Goal: Transaction & Acquisition: Purchase product/service

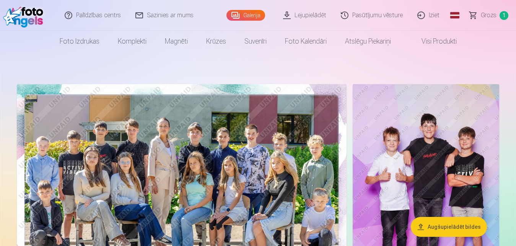
click at [499, 19] on link "Grozs 1" at bounding box center [489, 15] width 54 height 31
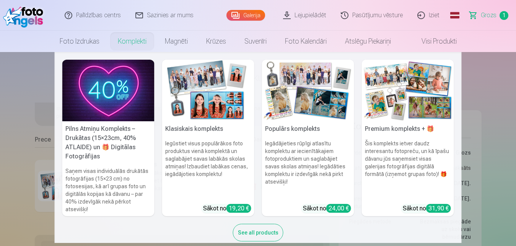
click at [138, 47] on link "Komplekti" at bounding box center [132, 41] width 47 height 21
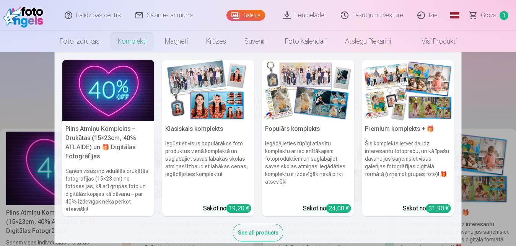
click at [87, 107] on img at bounding box center [108, 91] width 92 height 62
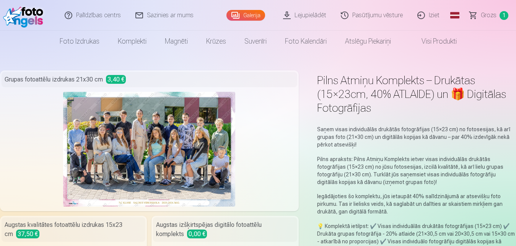
click at [452, 38] on link "Visi produkti" at bounding box center [433, 41] width 66 height 21
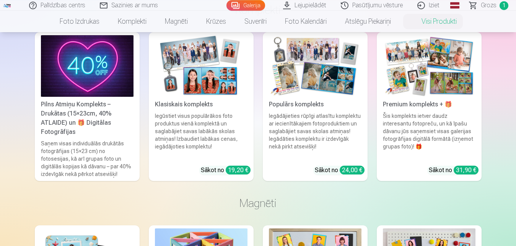
scroll to position [351, 0]
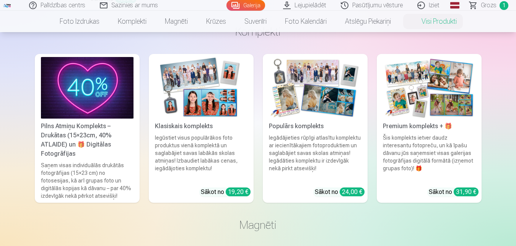
click at [347, 189] on div "24,00 €" at bounding box center [352, 191] width 25 height 9
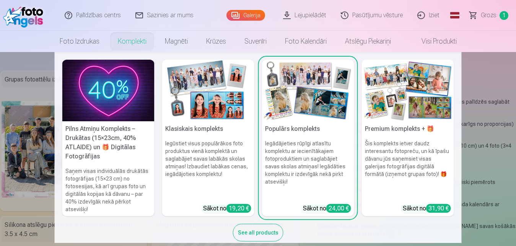
click at [408, 92] on img at bounding box center [408, 91] width 92 height 62
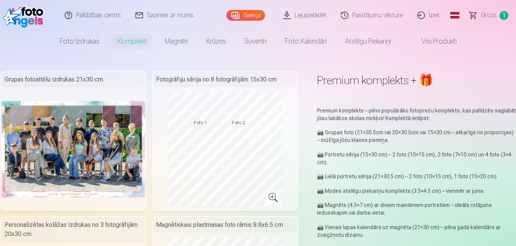
click at [454, 41] on link "Visi produkti" at bounding box center [433, 41] width 66 height 21
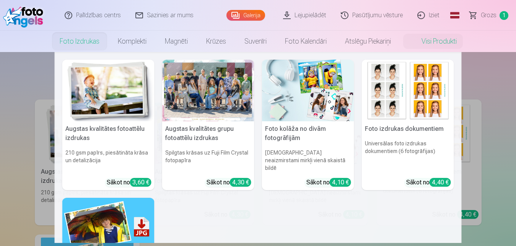
click at [71, 45] on link "Foto izdrukas" at bounding box center [79, 41] width 58 height 21
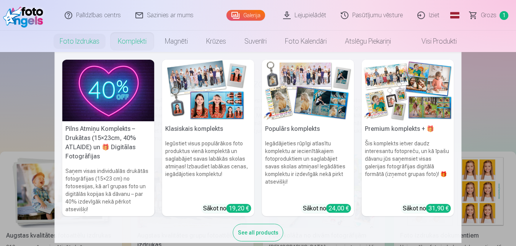
click at [124, 42] on link "Komplekti" at bounding box center [132, 41] width 47 height 21
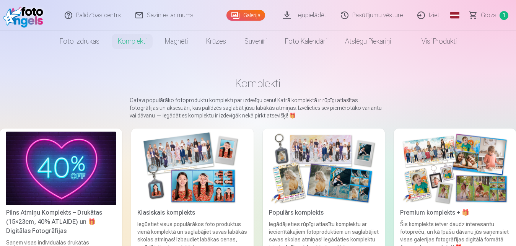
click at [37, 171] on img at bounding box center [61, 168] width 110 height 73
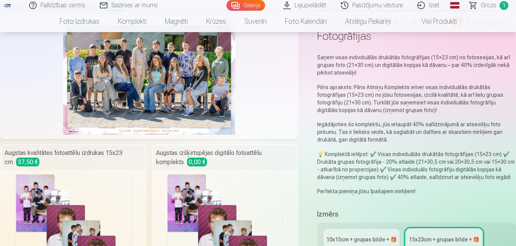
scroll to position [234, 0]
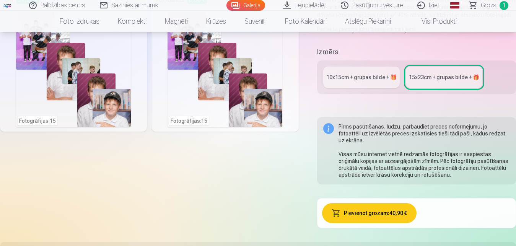
click at [364, 77] on div "10x15сm + grupas bilde + 🎁" at bounding box center [361, 77] width 70 height 8
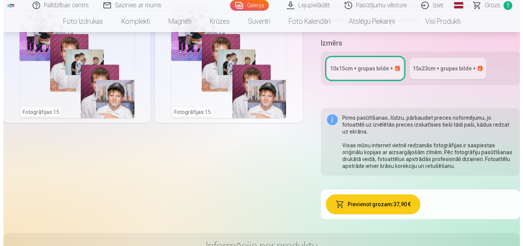
scroll to position [117, 0]
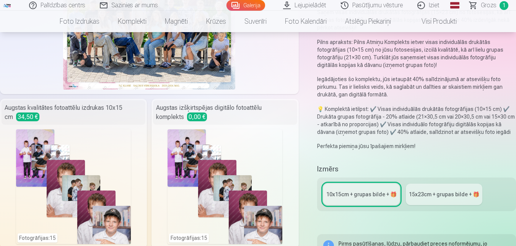
click at [180, 153] on div "Fotogrāfijas : 15" at bounding box center [225, 186] width 115 height 115
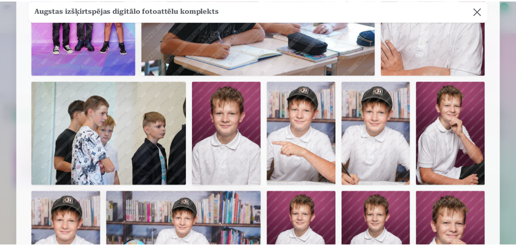
scroll to position [0, 0]
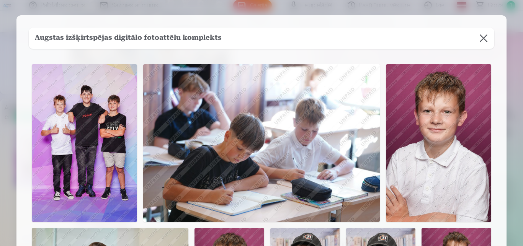
click at [484, 42] on button at bounding box center [482, 38] width 21 height 21
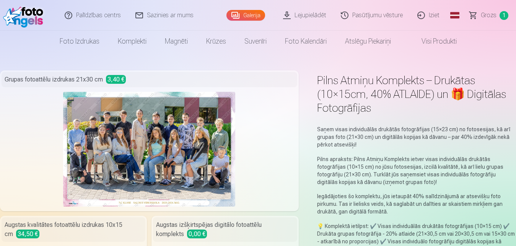
click at [166, 17] on link "Sazinies ar mums" at bounding box center [165, 15] width 73 height 31
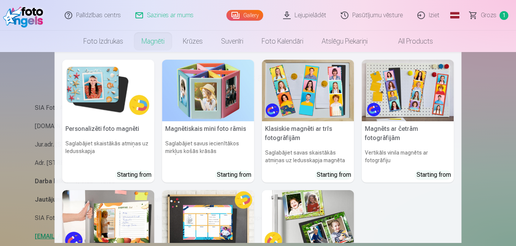
click at [161, 41] on link "Magnēti" at bounding box center [152, 41] width 41 height 21
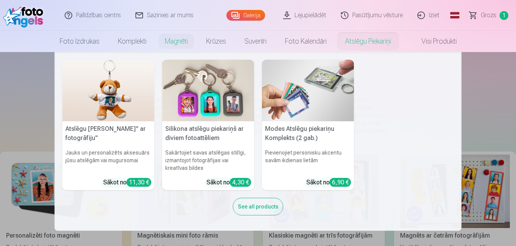
click at [371, 43] on link "Atslēgu piekariņi" at bounding box center [368, 41] width 64 height 21
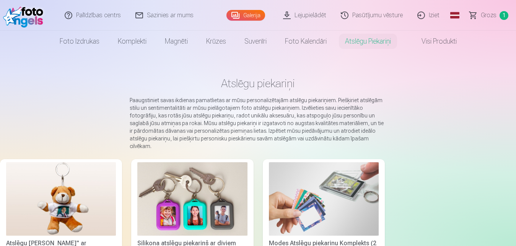
click at [433, 38] on link "Visi produkti" at bounding box center [433, 41] width 66 height 21
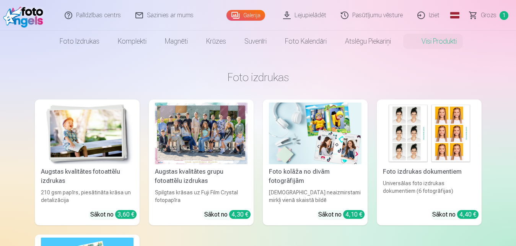
click at [504, 13] on span "1" at bounding box center [504, 15] width 9 height 9
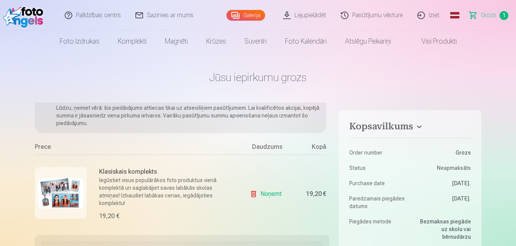
scroll to position [55, 0]
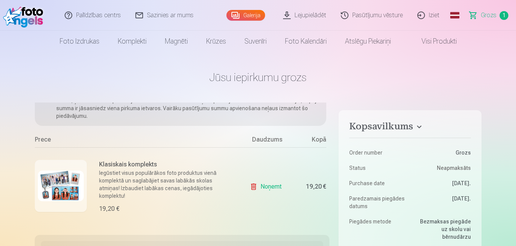
click at [256, 179] on link "Noņemt" at bounding box center [267, 186] width 35 height 15
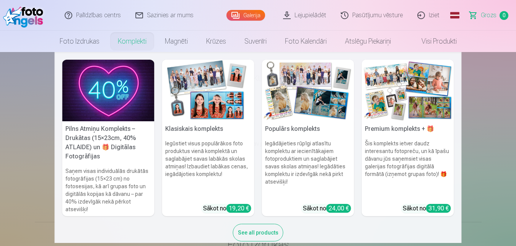
click at [133, 41] on link "Komplekti" at bounding box center [132, 41] width 47 height 21
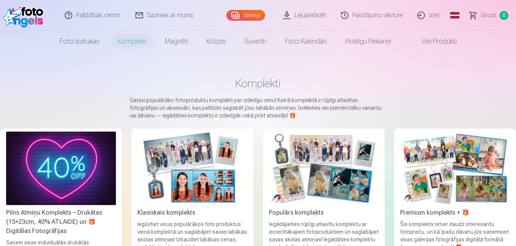
click at [313, 174] on img at bounding box center [324, 168] width 110 height 73
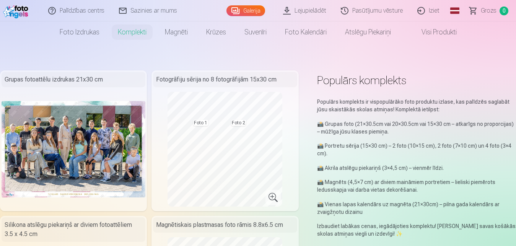
scroll to position [117, 0]
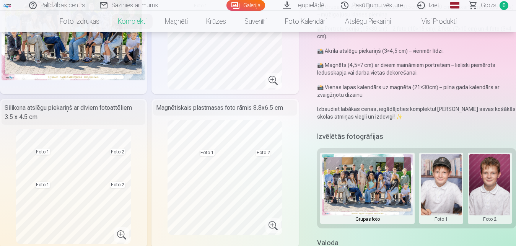
click at [326, 7] on link "Lejupielādēt" at bounding box center [305, 5] width 58 height 11
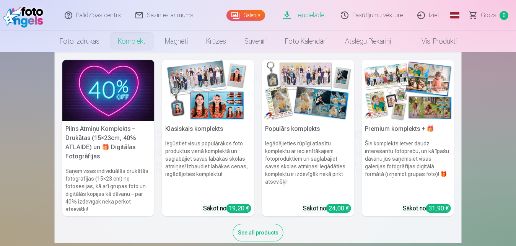
click at [137, 40] on link "Komplekti" at bounding box center [132, 41] width 47 height 21
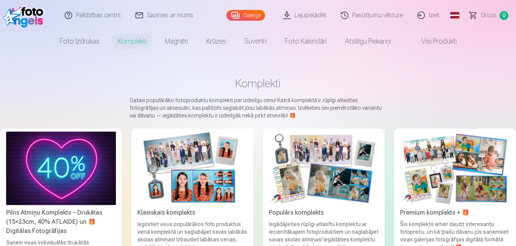
click at [214, 156] on img at bounding box center [192, 168] width 110 height 73
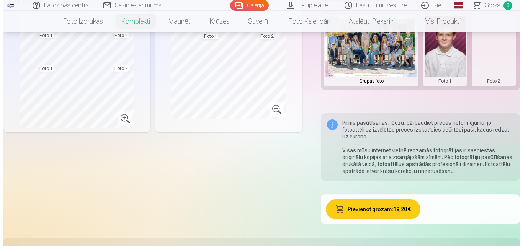
scroll to position [234, 0]
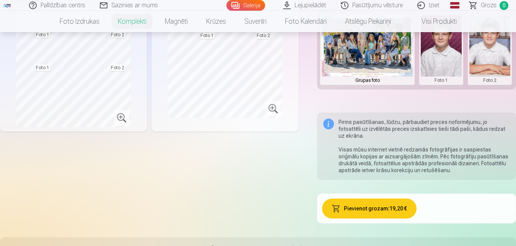
click at [397, 199] on button "Pievienot grozam : 19,20 €" at bounding box center [369, 209] width 94 height 20
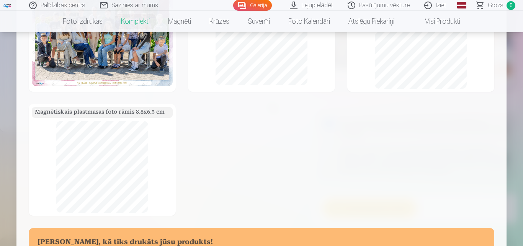
scroll to position [0, 0]
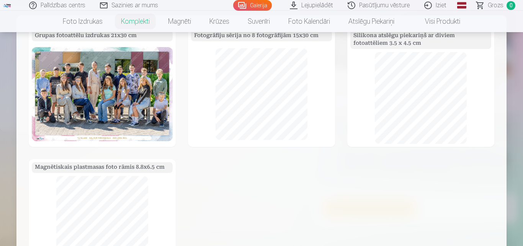
click at [379, 22] on div "Grupas fotoattēlu izdrukas 21x30 cm Fotogrāfiju sērija no 8 fotogrāfijām 15x30 …" at bounding box center [261, 196] width 490 height 363
click at [366, 22] on div "Grupas fotoattēlu izdrukas 21x30 cm Fotogrāfiju sērija no 8 fotogrāfijām 15x30 …" at bounding box center [261, 196] width 490 height 363
click at [441, 19] on div "Grupas fotoattēlu izdrukas 21x30 cm Fotogrāfiju sērija no 8 fotogrāfijām 15x30 …" at bounding box center [261, 196] width 490 height 363
click at [184, 25] on div "Grupas fotoattēlu izdrukas 21x30 cm Fotogrāfiju sērija no 8 fotogrāfijām 15x30 …" at bounding box center [261, 196] width 490 height 363
click at [186, 21] on div "Grupas fotoattēlu izdrukas 21x30 cm Fotogrāfiju sērija no 8 fotogrāfijām 15x30 …" at bounding box center [261, 196] width 490 height 363
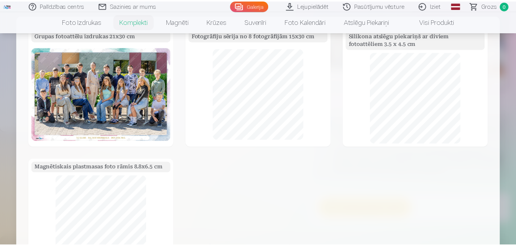
scroll to position [193, 0]
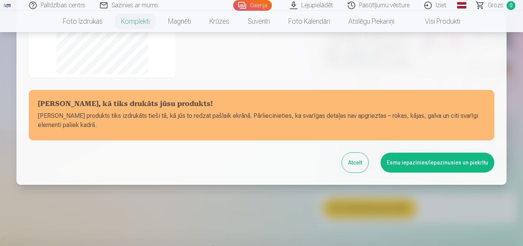
click at [459, 163] on button "Esmu iepazinies/iepazinusies un piekrītu" at bounding box center [437, 163] width 114 height 20
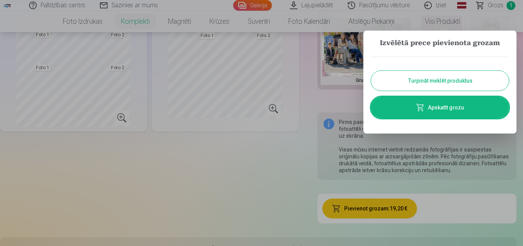
click at [465, 105] on link "Apskatīt grozu" at bounding box center [440, 107] width 138 height 21
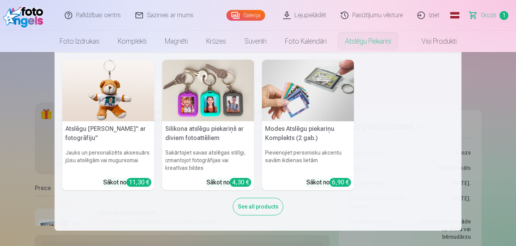
click at [378, 46] on link "Atslēgu piekariņi" at bounding box center [368, 41] width 64 height 21
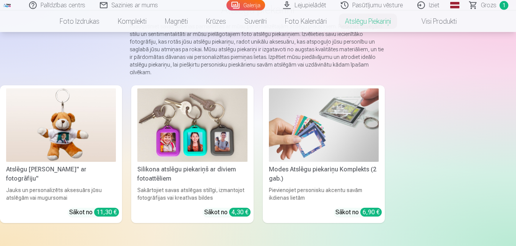
scroll to position [47, 0]
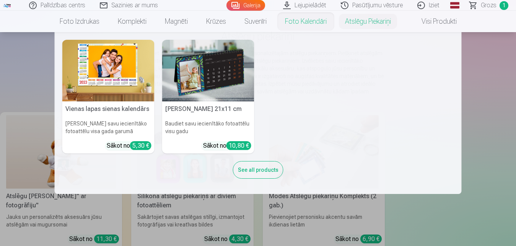
click at [314, 21] on link "Foto kalendāri" at bounding box center [306, 21] width 60 height 21
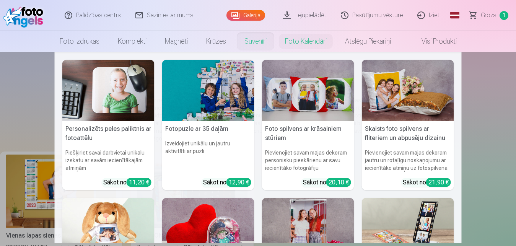
click at [247, 36] on link "Suvenīri" at bounding box center [255, 41] width 41 height 21
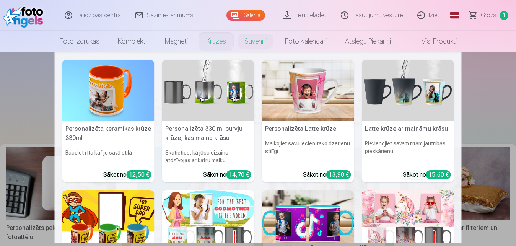
click at [213, 41] on link "Krūzes" at bounding box center [216, 41] width 38 height 21
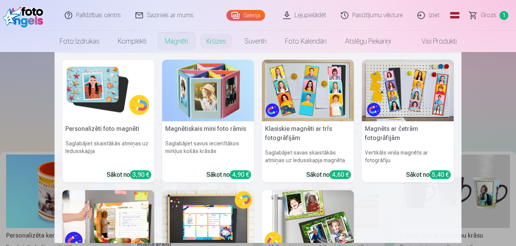
click at [164, 40] on link "Magnēti" at bounding box center [176, 41] width 41 height 21
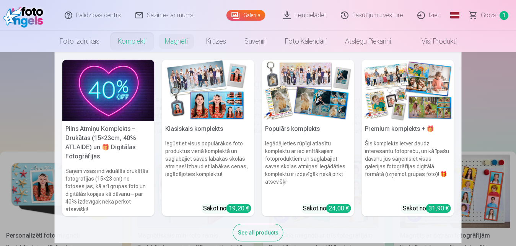
click at [134, 39] on link "Komplekti" at bounding box center [132, 41] width 47 height 21
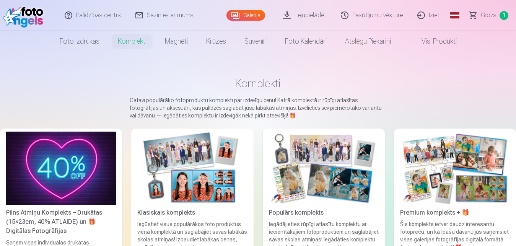
click at [506, 14] on span "1" at bounding box center [504, 15] width 9 height 9
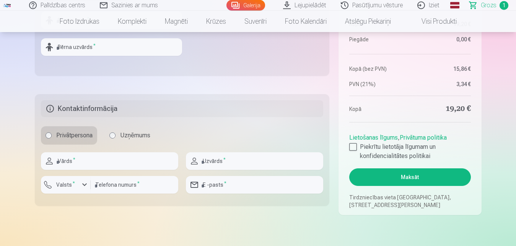
scroll to position [351, 0]
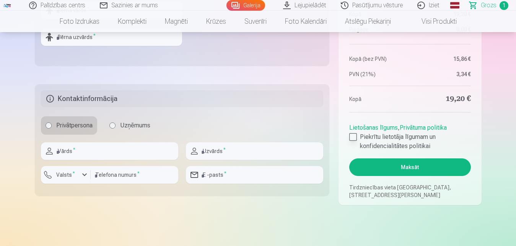
click at [355, 134] on div at bounding box center [353, 137] width 8 height 8
click at [103, 154] on input "text" at bounding box center [109, 151] width 137 height 18
type input "*****"
click at [256, 153] on input "text" at bounding box center [254, 151] width 137 height 18
type input "**********"
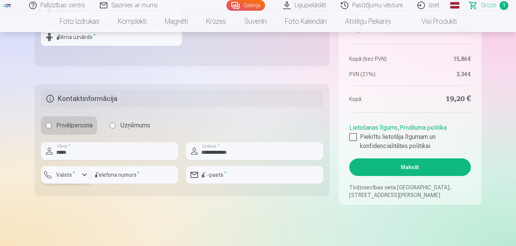
click at [87, 172] on div "button" at bounding box center [84, 174] width 9 height 9
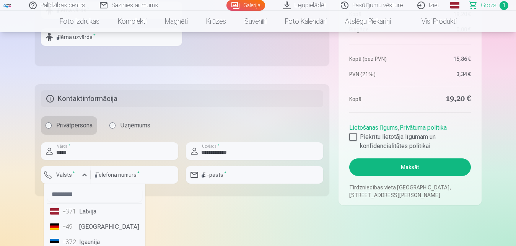
click at [91, 210] on li "+371 Latvija" at bounding box center [94, 211] width 95 height 15
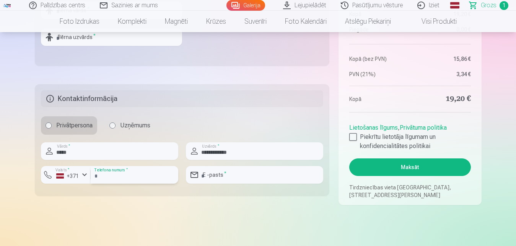
click at [132, 180] on input "number" at bounding box center [135, 175] width 88 height 18
type input "********"
click at [241, 178] on input "email" at bounding box center [254, 175] width 137 height 18
type input "**********"
click at [401, 163] on button "Maksāt" at bounding box center [409, 167] width 121 height 18
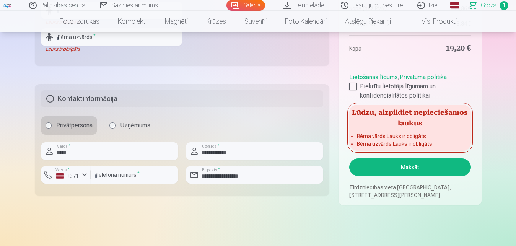
scroll to position [234, 0]
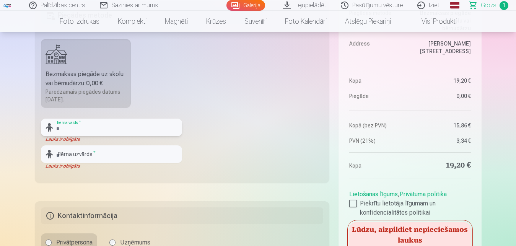
click at [68, 127] on input "text" at bounding box center [111, 128] width 141 height 18
type input "*"
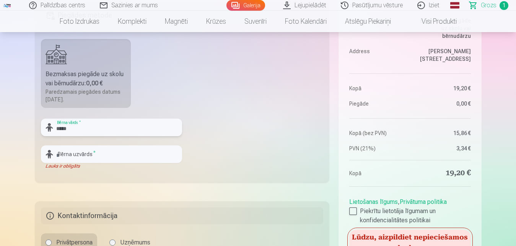
type input "*****"
click at [110, 151] on input "text" at bounding box center [111, 154] width 141 height 18
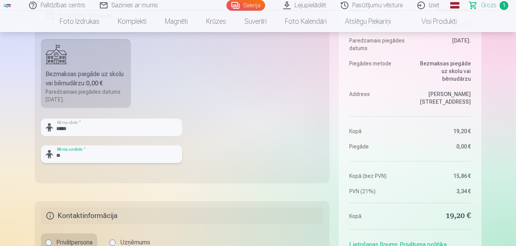
type input "*"
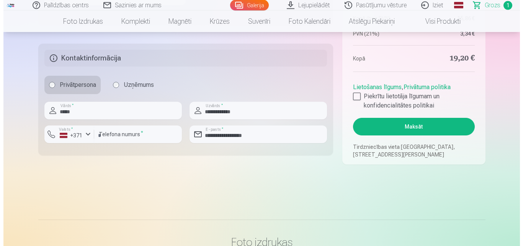
scroll to position [351, 0]
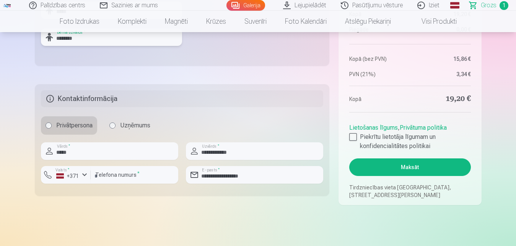
type input "********"
click at [415, 166] on button "Maksāt" at bounding box center [409, 167] width 121 height 18
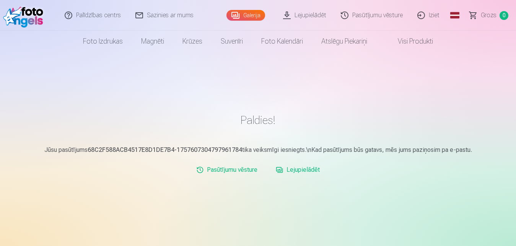
click at [312, 13] on link "Lejupielādēt" at bounding box center [305, 15] width 58 height 31
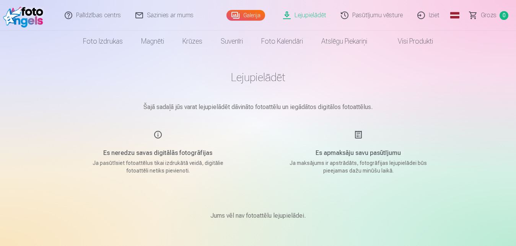
click at [301, 13] on link "Lejupielādēt" at bounding box center [305, 15] width 58 height 31
click at [248, 17] on link "Galerija" at bounding box center [245, 15] width 39 height 11
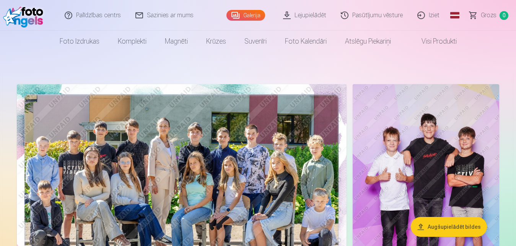
click at [435, 157] on img at bounding box center [426, 194] width 147 height 220
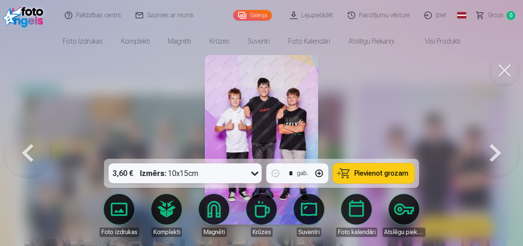
click at [388, 175] on span "Pievienot grozam" at bounding box center [381, 173] width 54 height 7
click at [490, 147] on button at bounding box center [494, 140] width 49 height 23
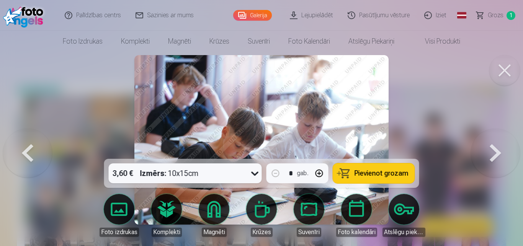
drag, startPoint x: 378, startPoint y: 173, endPoint x: 441, endPoint y: 162, distance: 64.8
click at [379, 173] on span "Pievienot grozam" at bounding box center [381, 173] width 54 height 7
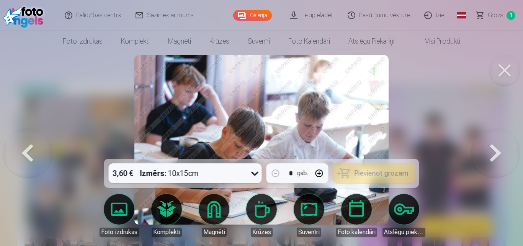
click at [495, 146] on button at bounding box center [494, 140] width 49 height 23
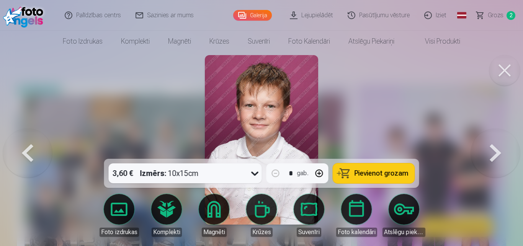
click at [495, 146] on button at bounding box center [494, 140] width 49 height 23
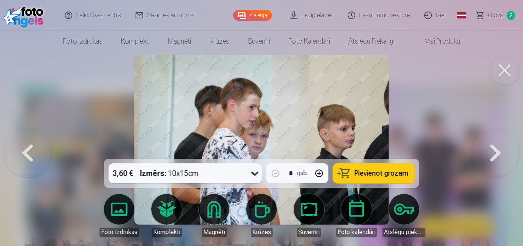
click at [495, 146] on button at bounding box center [494, 140] width 49 height 23
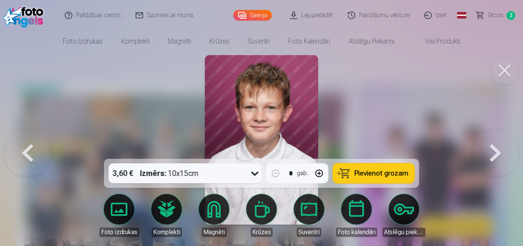
click at [495, 146] on button at bounding box center [494, 140] width 49 height 23
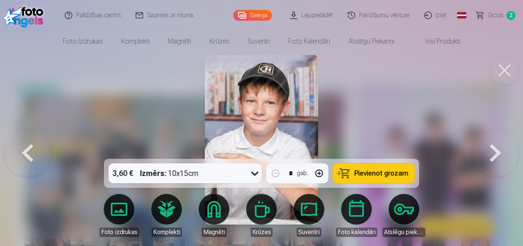
click at [495, 146] on button at bounding box center [494, 140] width 49 height 23
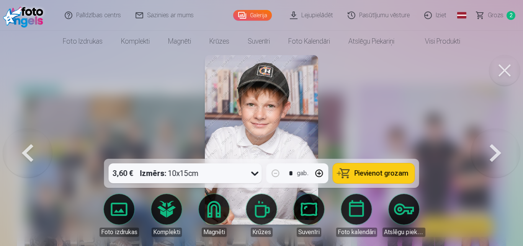
click at [495, 146] on button at bounding box center [494, 140] width 49 height 23
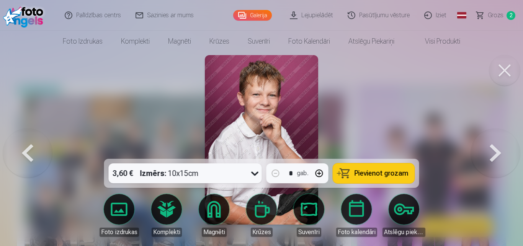
click at [495, 146] on button at bounding box center [494, 140] width 49 height 23
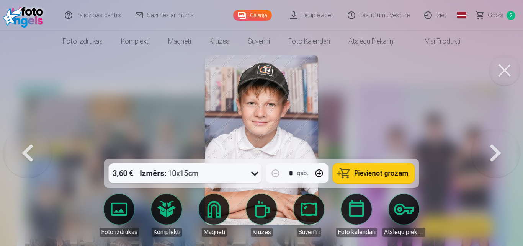
click at [495, 146] on button at bounding box center [494, 140] width 49 height 23
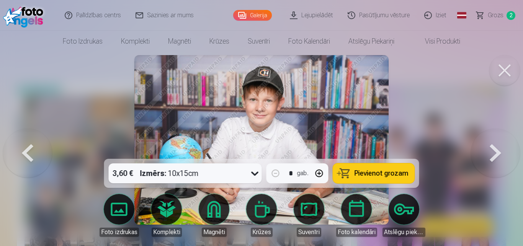
click at [367, 173] on span "Pievienot grozam" at bounding box center [381, 173] width 54 height 7
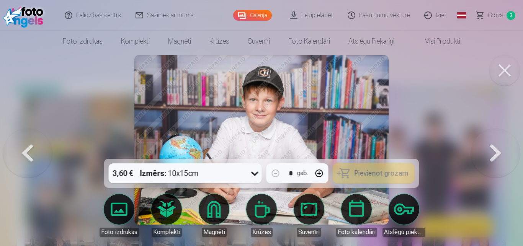
click at [493, 151] on button at bounding box center [494, 140] width 49 height 23
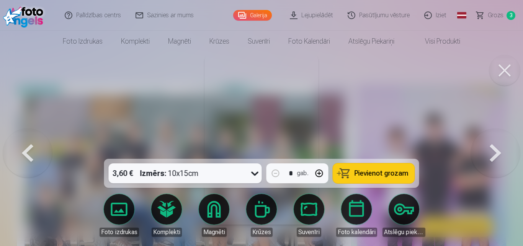
click at [493, 151] on button at bounding box center [494, 140] width 49 height 23
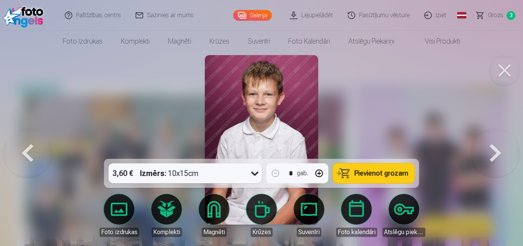
click at [493, 151] on button at bounding box center [494, 140] width 49 height 23
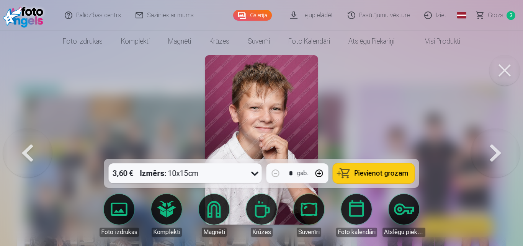
click at [493, 151] on button at bounding box center [494, 140] width 49 height 23
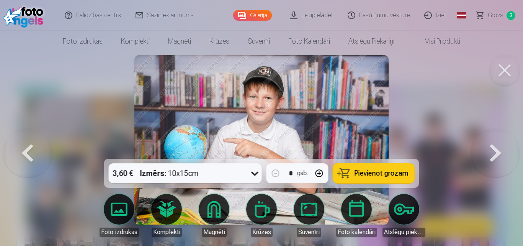
click at [489, 151] on button at bounding box center [494, 140] width 49 height 23
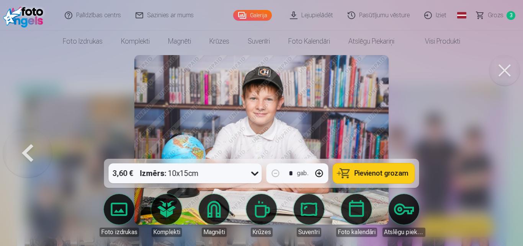
click at [489, 153] on div at bounding box center [261, 123] width 523 height 246
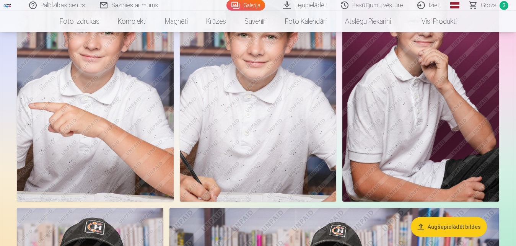
scroll to position [702, 0]
